Goal: Browse casually

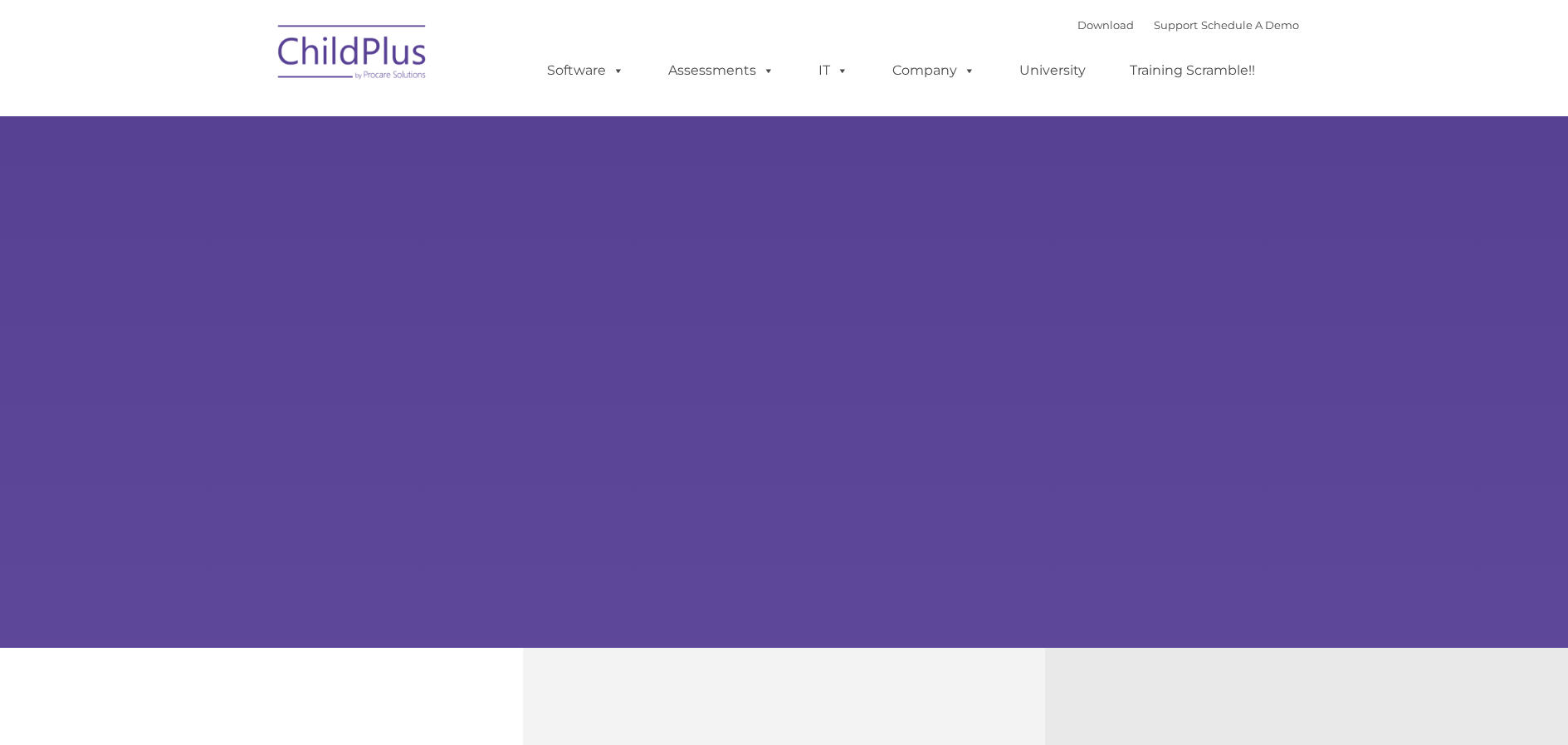
type input ""
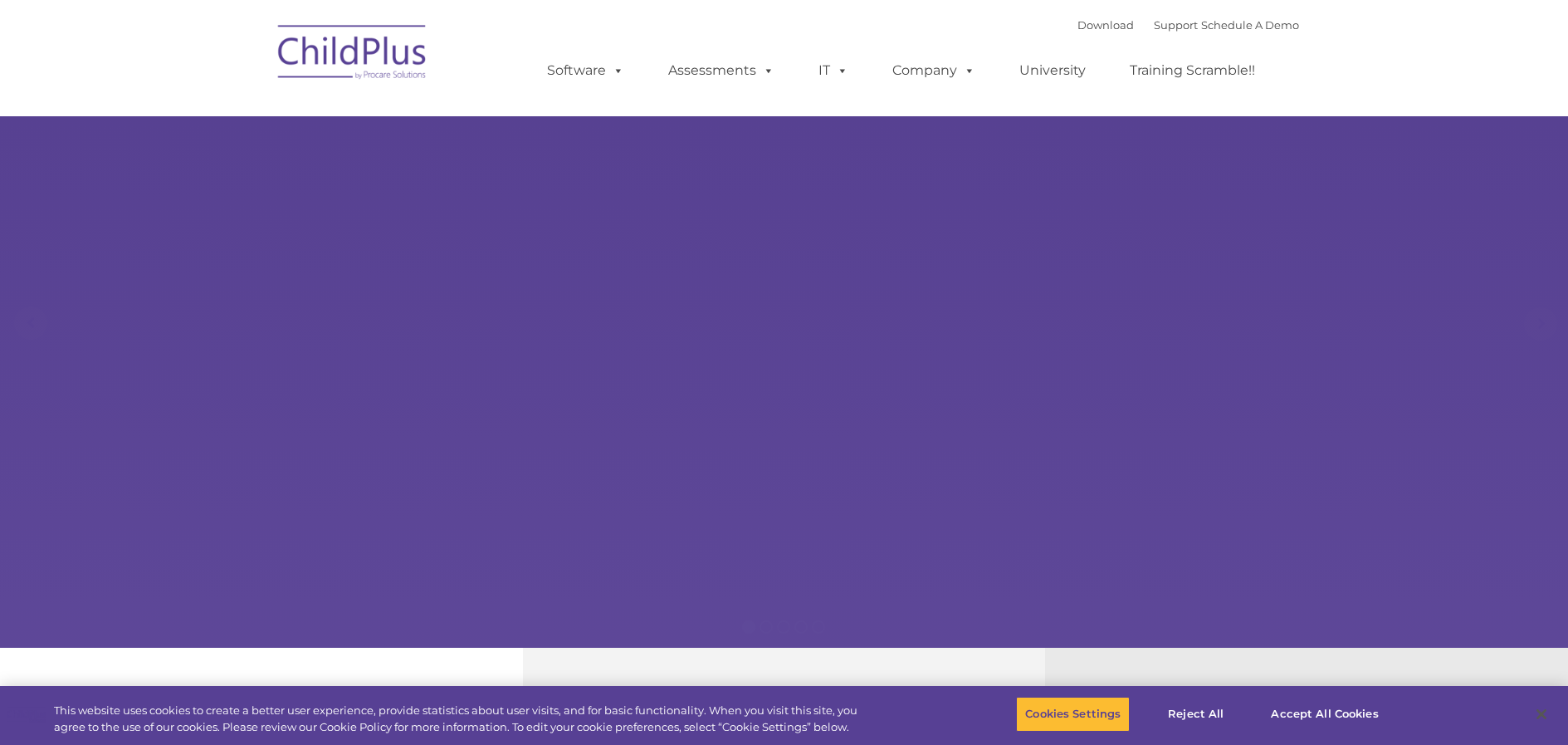
select select "MEDIUM"
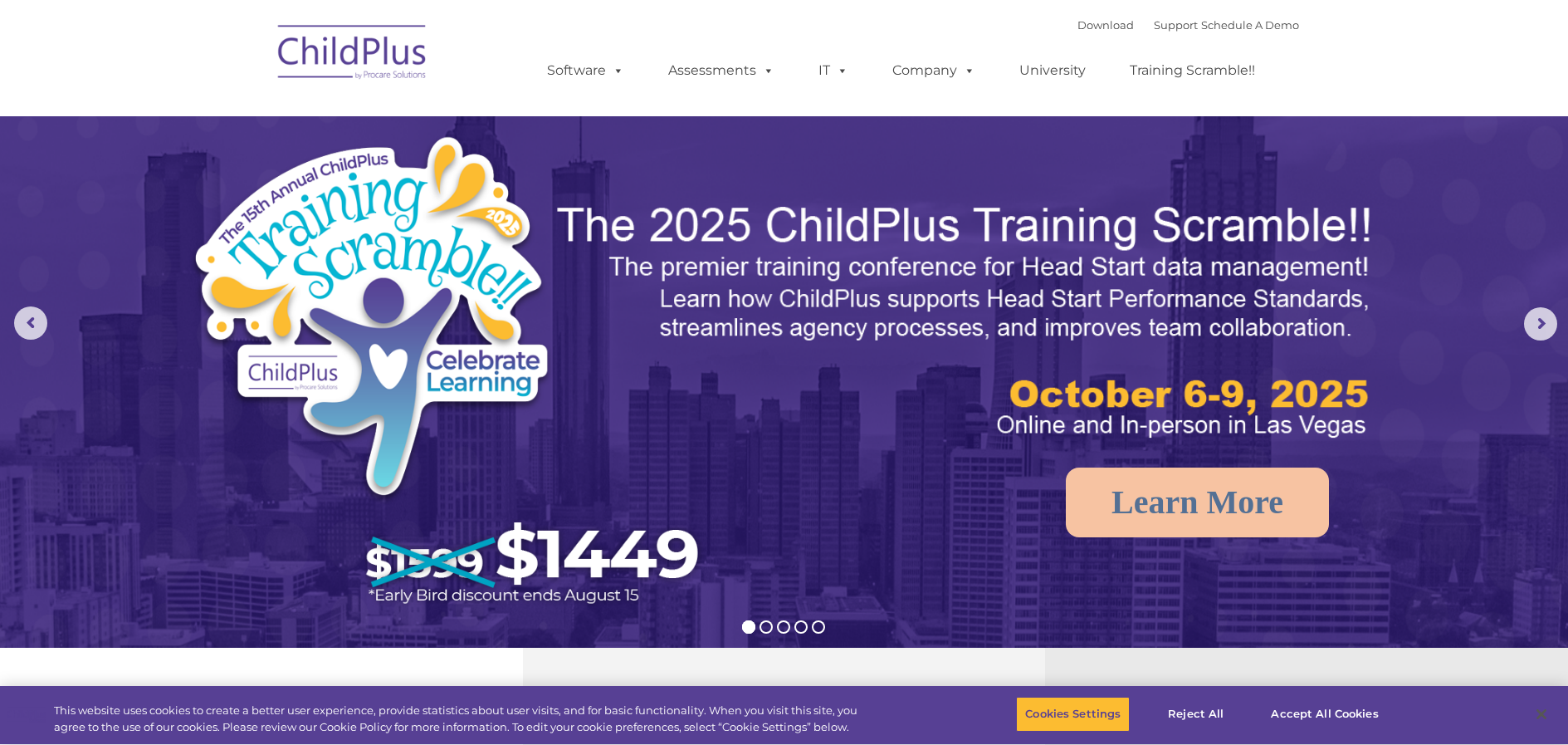
select select "MEDIUM"
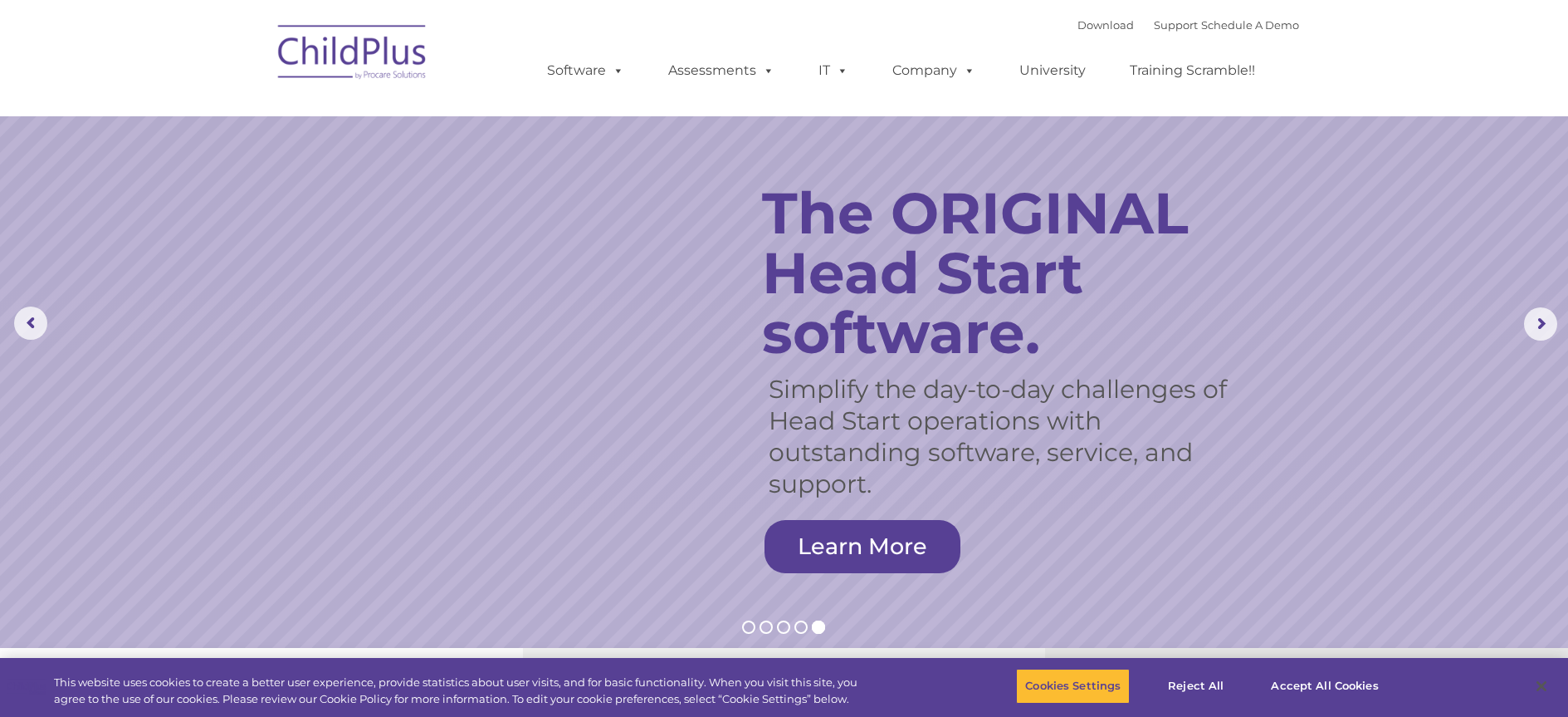
drag, startPoint x: 1578, startPoint y: 1, endPoint x: 898, endPoint y: 41, distance: 681.2
click at [898, 41] on ul "Software ChildPlus: The original and most widely-used Head Start data managemen…" at bounding box center [907, 71] width 786 height 66
click at [1551, 321] on rs-arrow at bounding box center [1541, 324] width 33 height 33
